Goal: Task Accomplishment & Management: Manage account settings

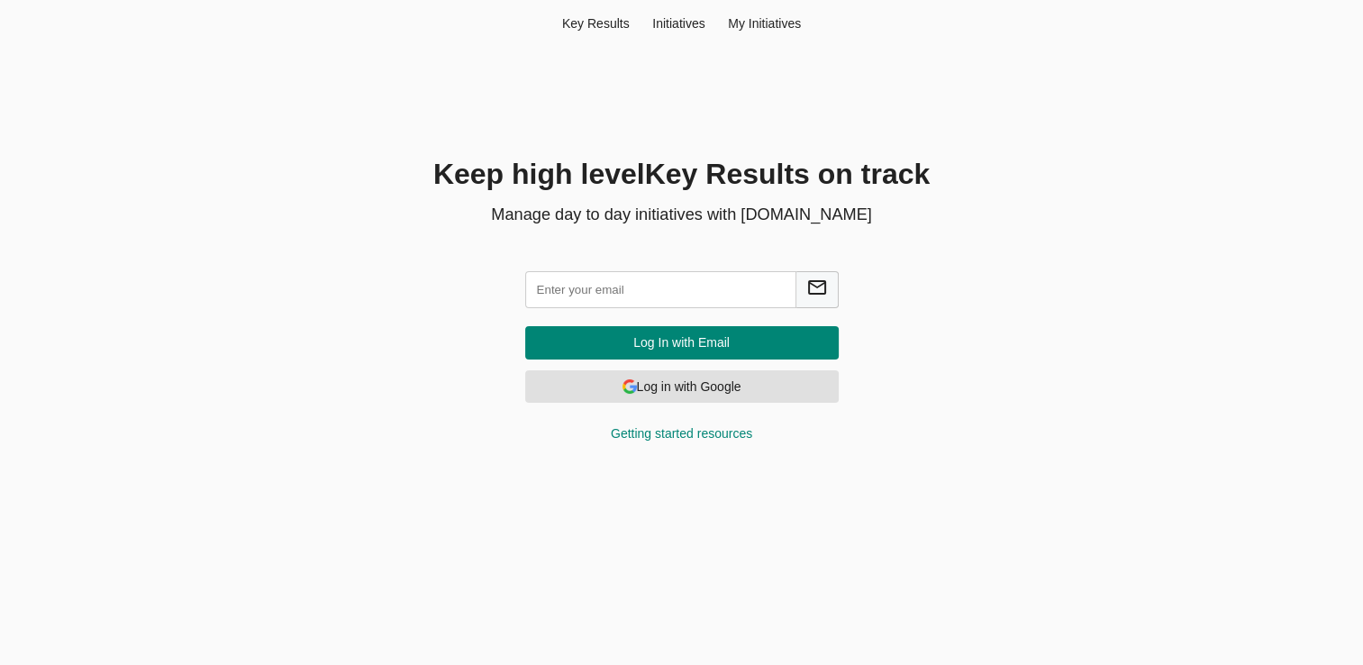
click at [674, 287] on input "text" at bounding box center [660, 289] width 271 height 37
click at [571, 28] on div "Key Result s" at bounding box center [596, 23] width 90 height 18
click at [615, 30] on div "Key Result s" at bounding box center [596, 23] width 90 height 18
click at [696, 23] on div "Initiatives" at bounding box center [679, 23] width 76 height 18
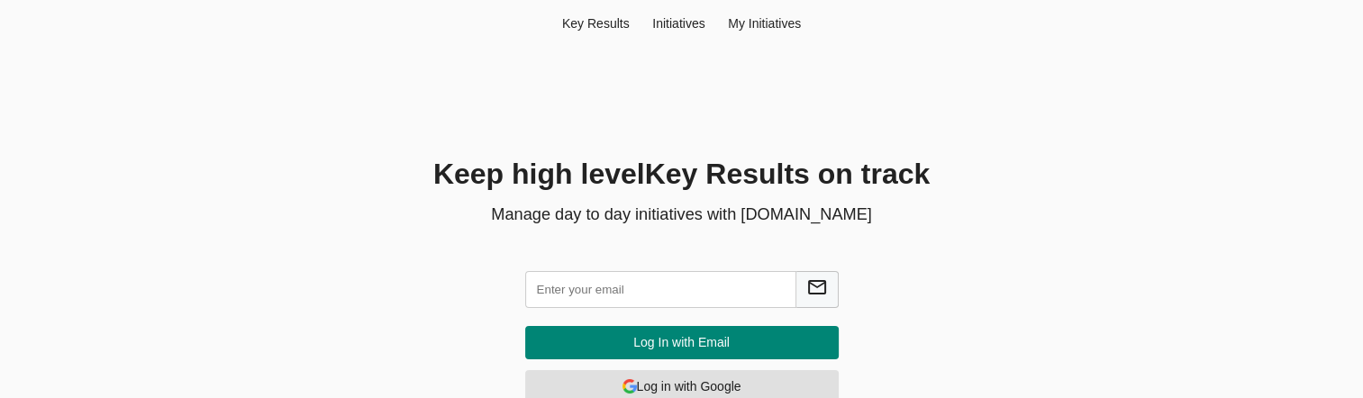
click at [645, 297] on input "text" at bounding box center [660, 289] width 271 height 37
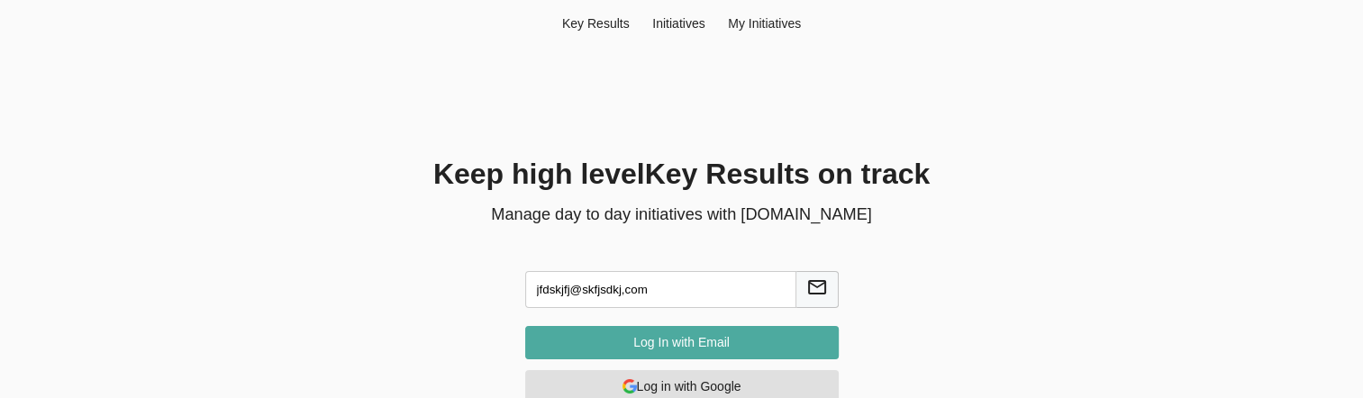
click at [643, 351] on span "Log In with Email" at bounding box center [682, 343] width 285 height 23
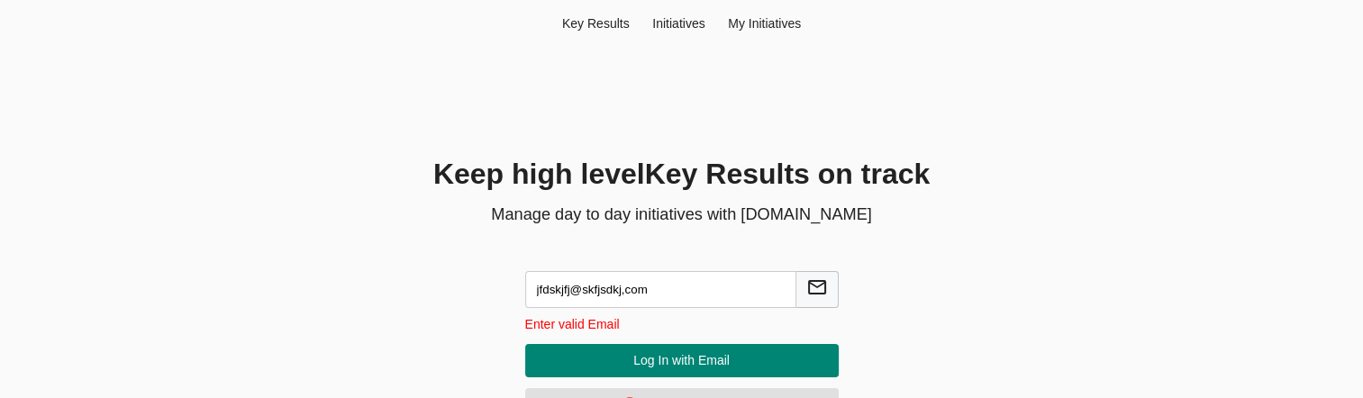
click at [606, 291] on input "jfdskjfj@skfjsdkj,com" at bounding box center [660, 289] width 271 height 37
type input "jkdfjfjs@dkjfjds.com"
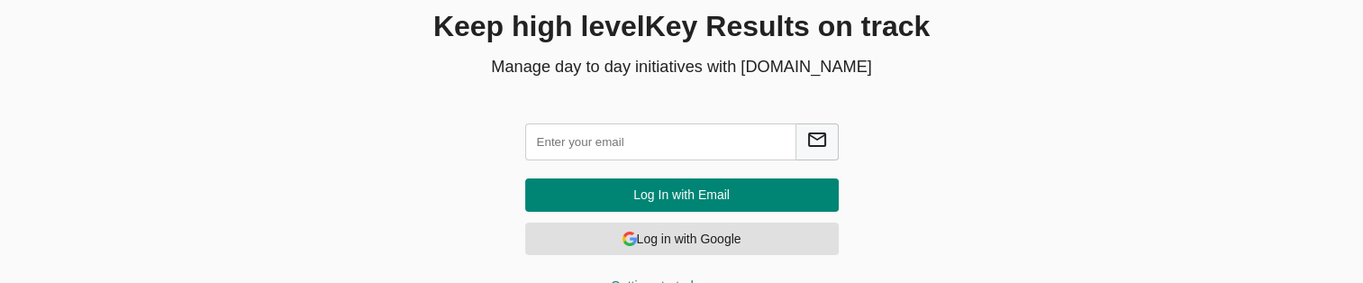
scroll to position [150, 0]
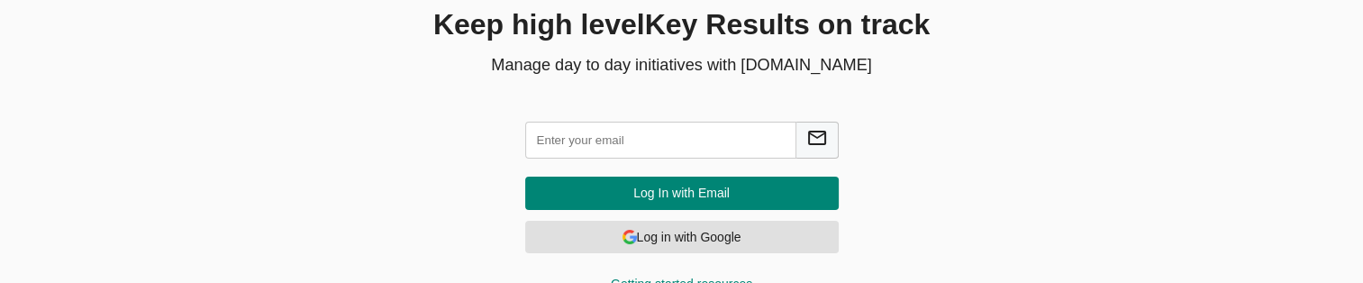
click at [622, 158] on input "text" at bounding box center [660, 140] width 271 height 37
type input "developer@agilecyber.com"
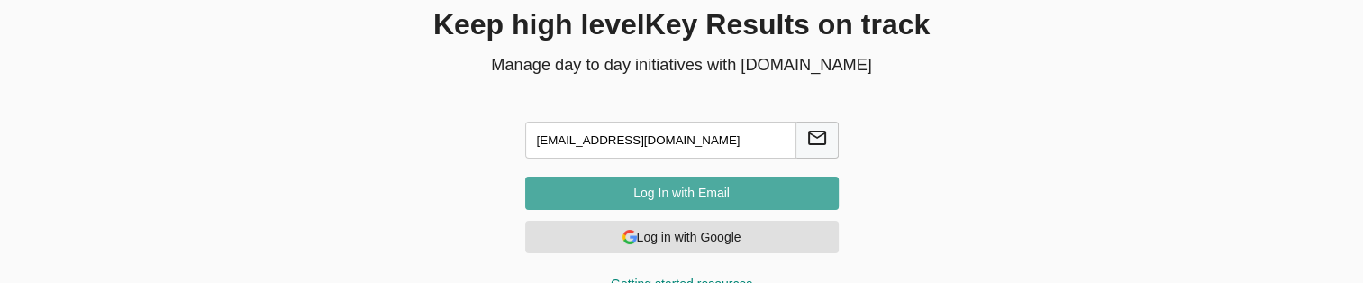
click at [713, 186] on span "Log In with Email" at bounding box center [682, 193] width 285 height 23
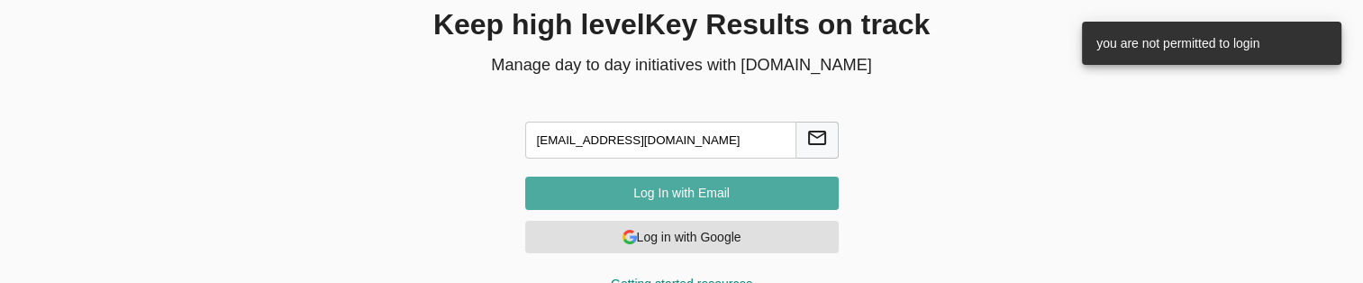
click at [713, 186] on span "Log In with Email" at bounding box center [682, 193] width 285 height 23
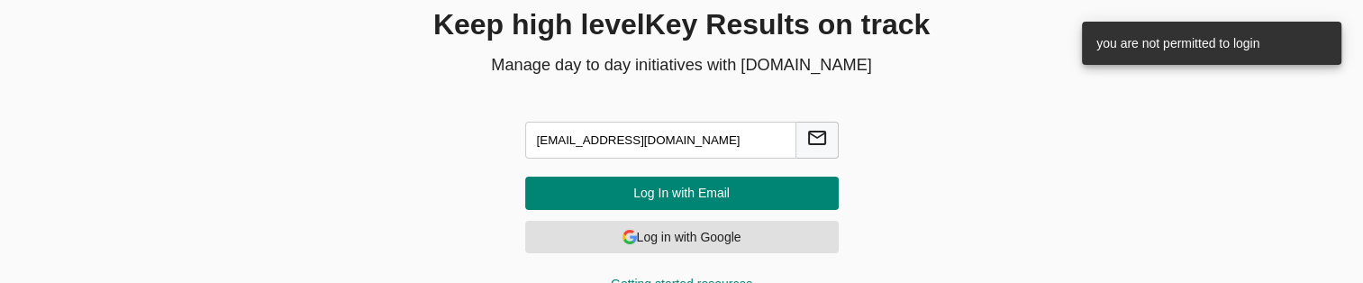
click at [775, 187] on span "Log In with Email" at bounding box center [682, 193] width 285 height 23
